Goal: Information Seeking & Learning: Find specific fact

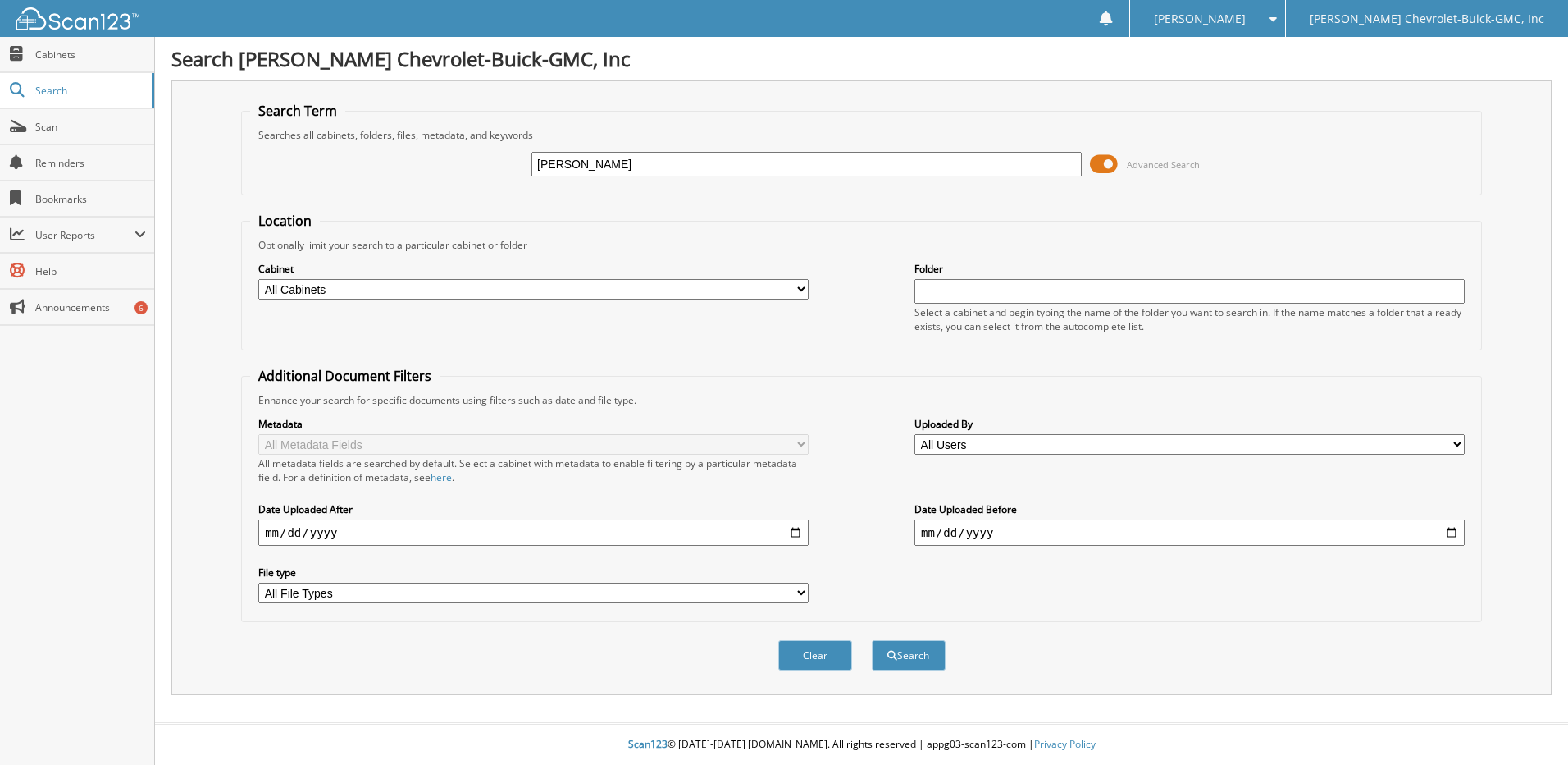
type input "Gerald mantia"
drag, startPoint x: 623, startPoint y: 194, endPoint x: 904, endPoint y: 656, distance: 540.7
click at [904, 656] on button "Search" at bounding box center [908, 656] width 74 height 31
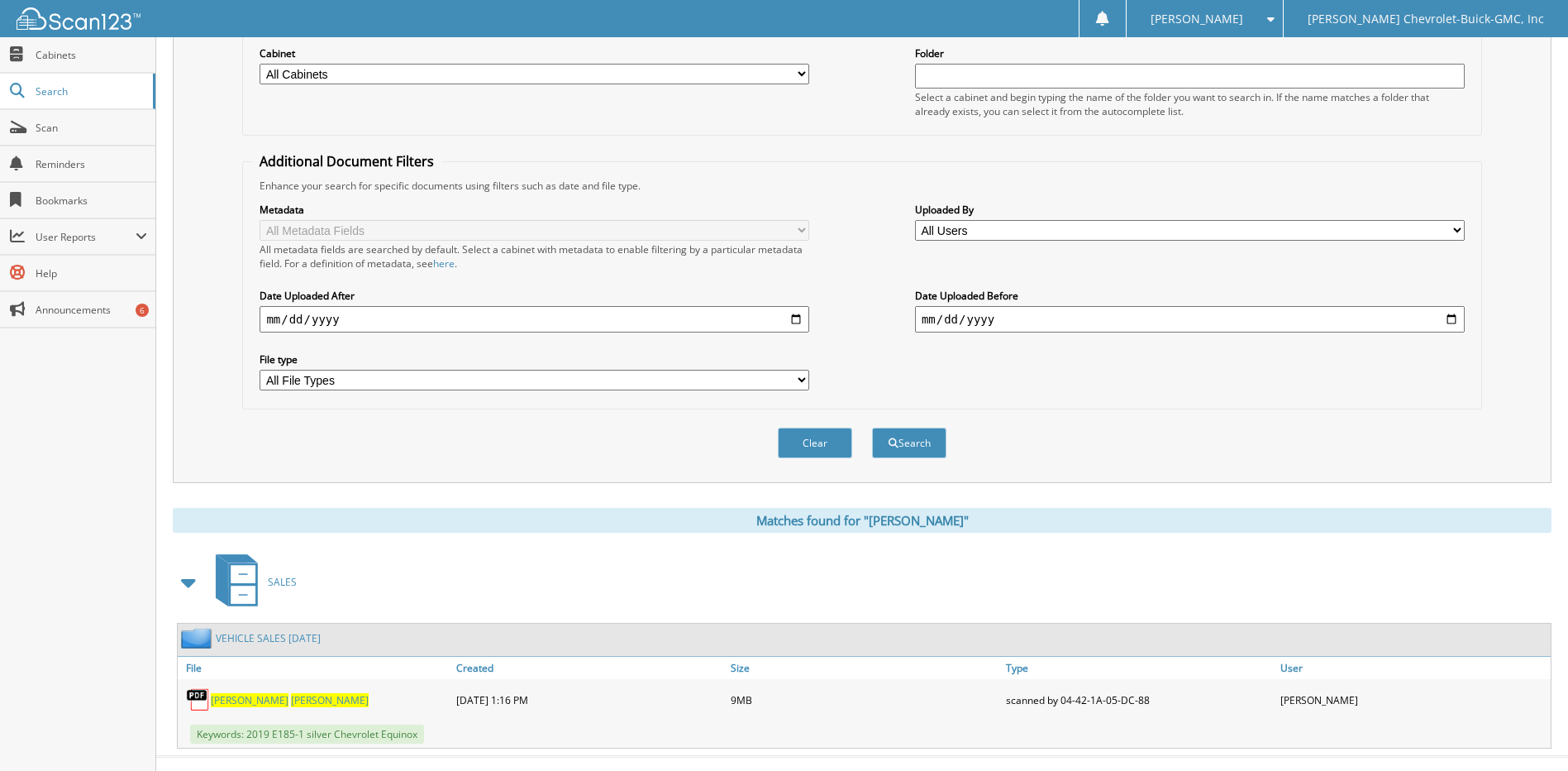
scroll to position [245, 0]
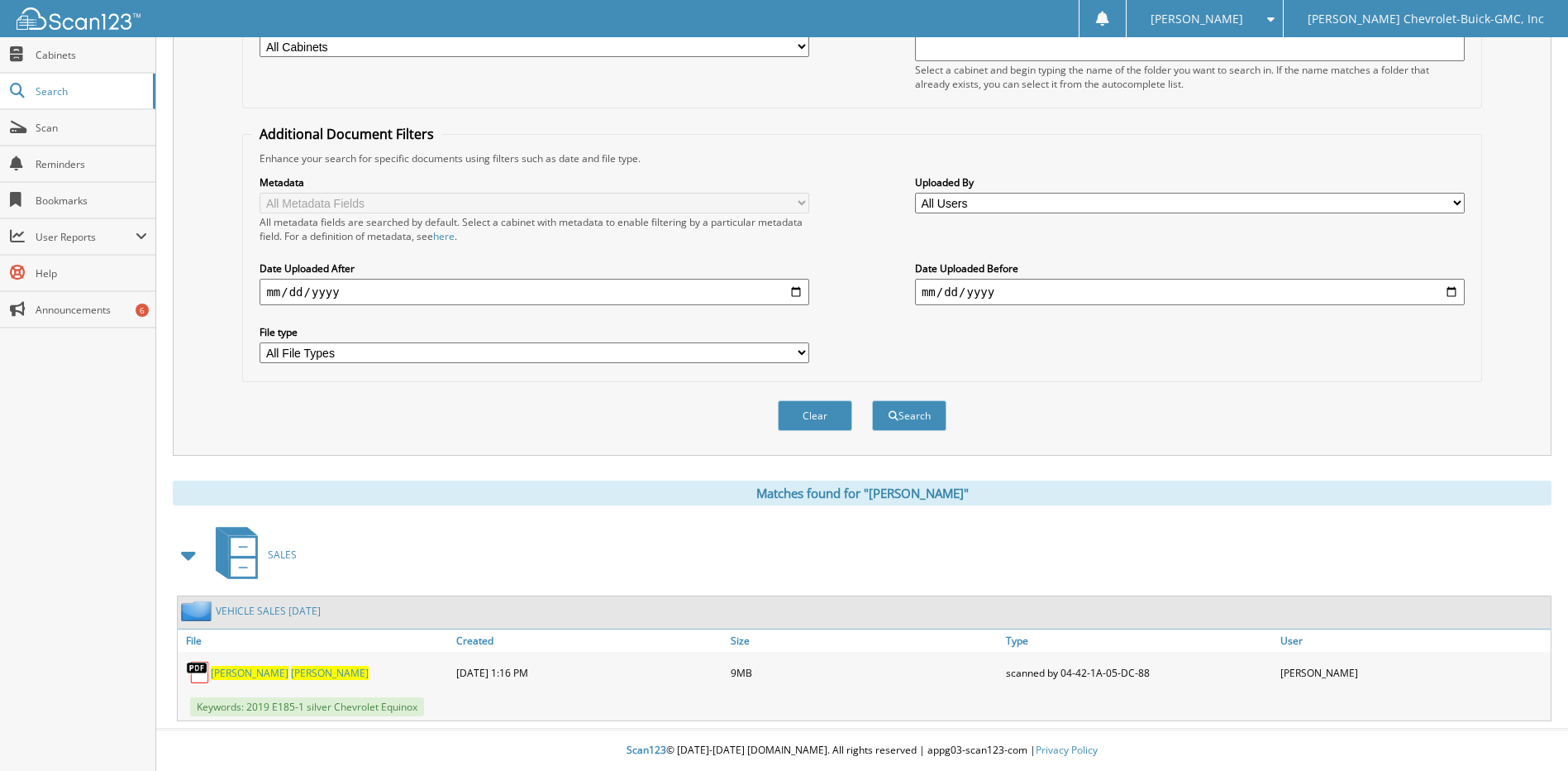
click at [254, 665] on link "[PERSON_NAME]" at bounding box center [289, 672] width 158 height 14
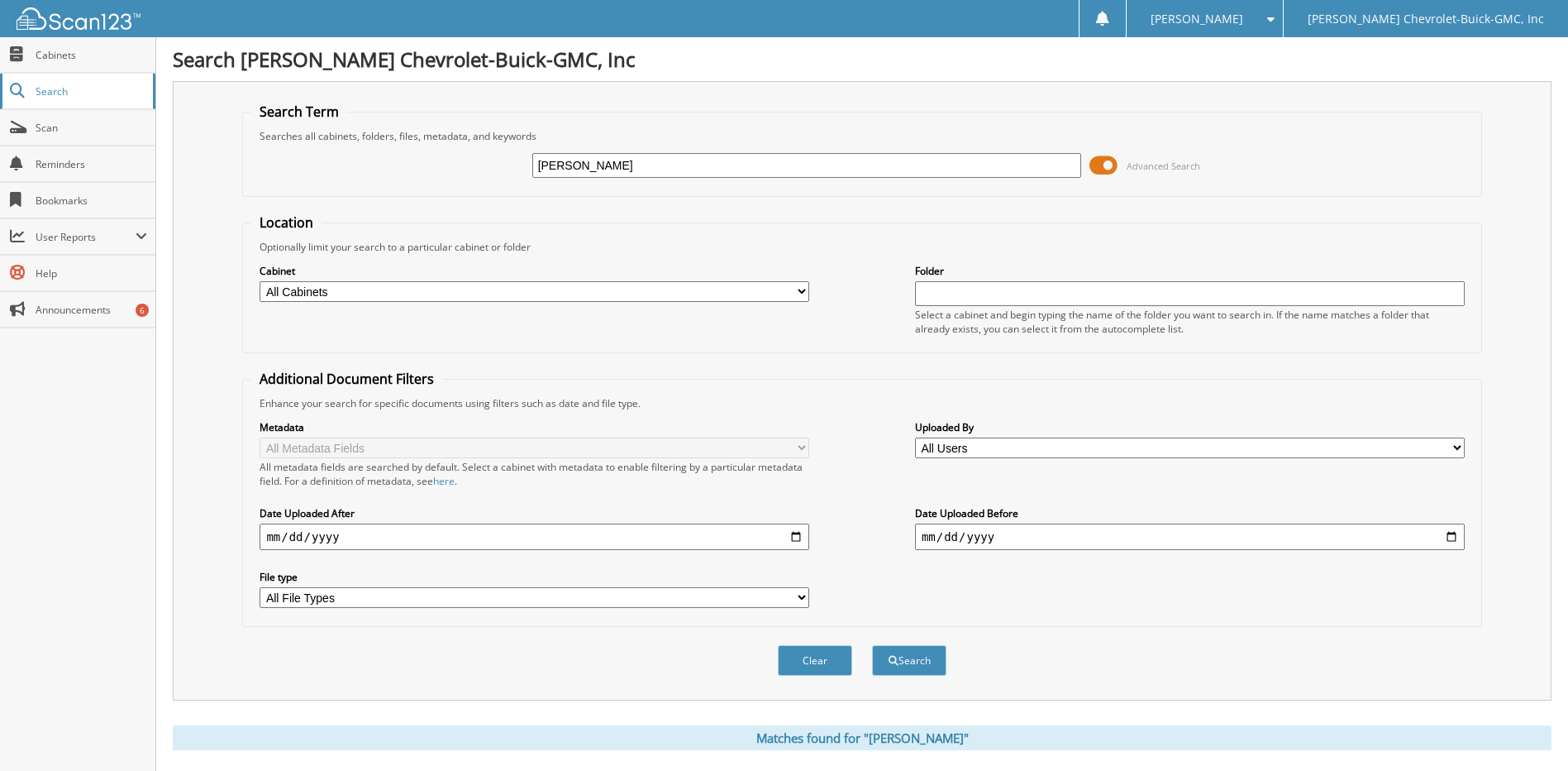
click at [44, 88] on span "Search" at bounding box center [90, 91] width 109 height 14
